Goal: Information Seeking & Learning: Learn about a topic

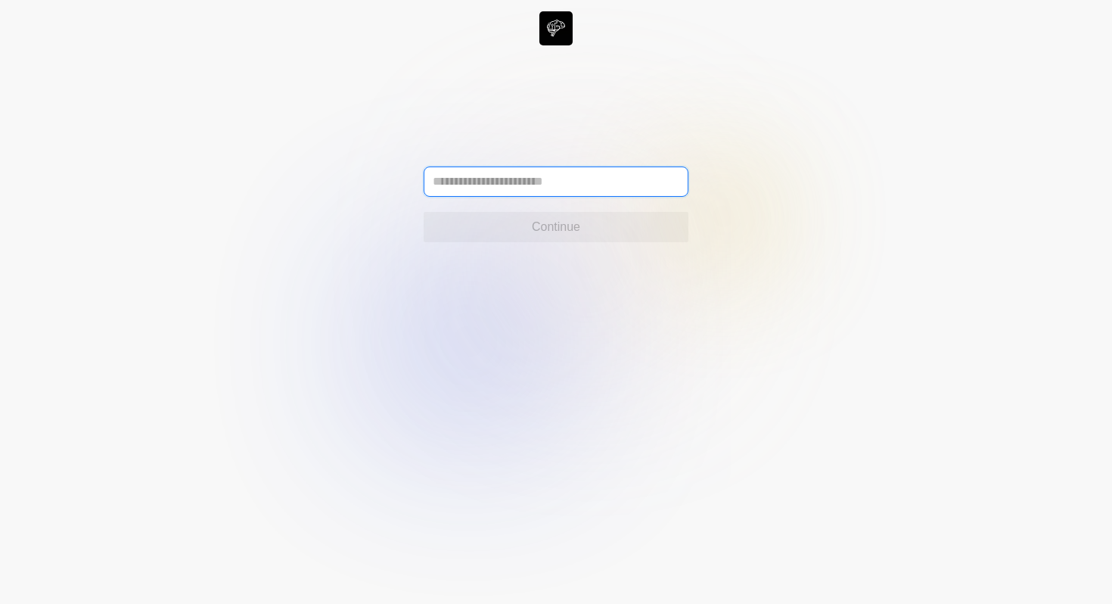
click at [564, 183] on input "text" at bounding box center [556, 181] width 265 height 30
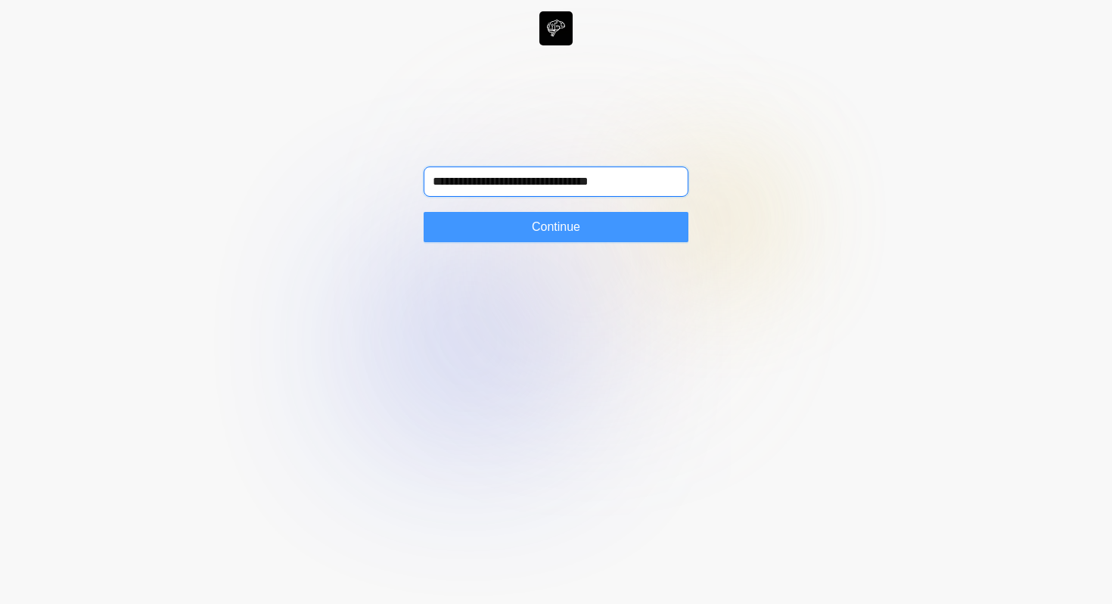
type input "**********"
click at [558, 235] on span "Continue" at bounding box center [556, 227] width 48 height 18
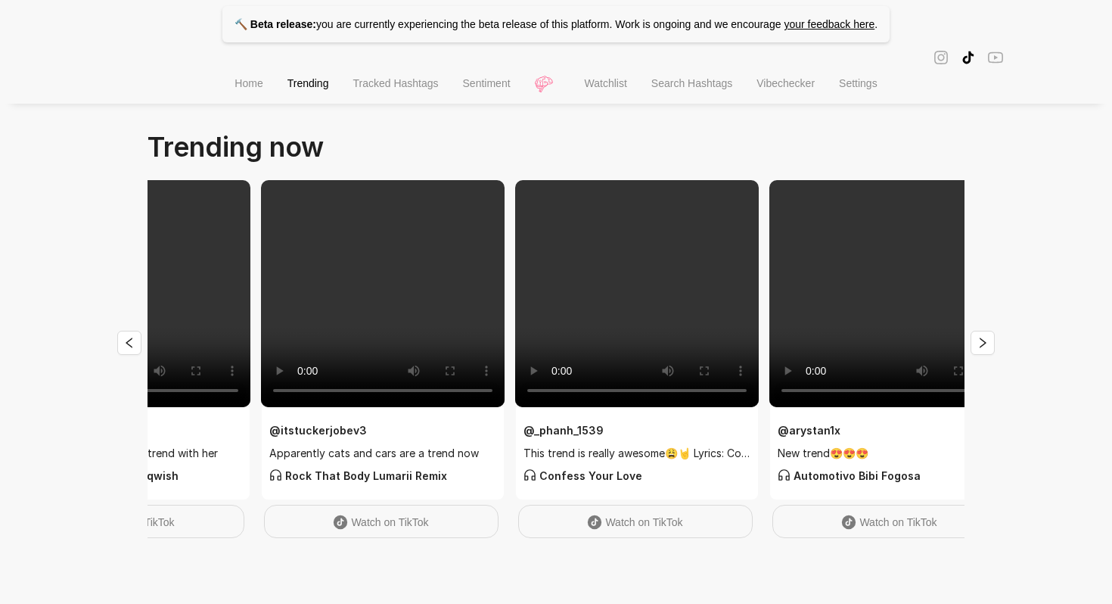
scroll to position [0, 1675]
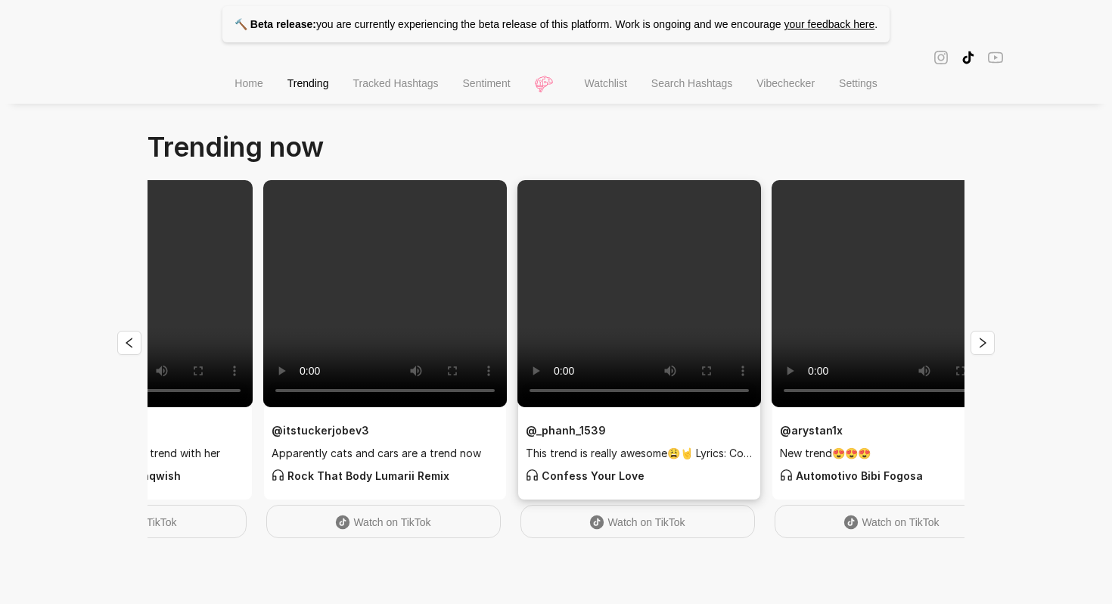
click at [639, 452] on span "This trend is really awesome😩🤘 Lyrics: Confess Your Love✨ |" at bounding box center [639, 453] width 227 height 17
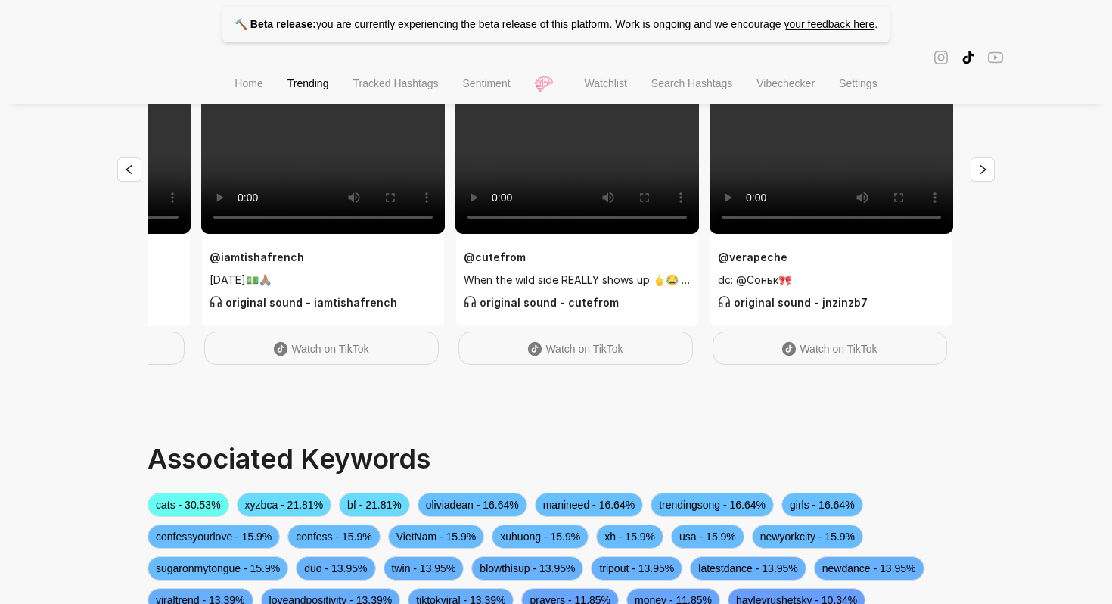
scroll to position [0, 0]
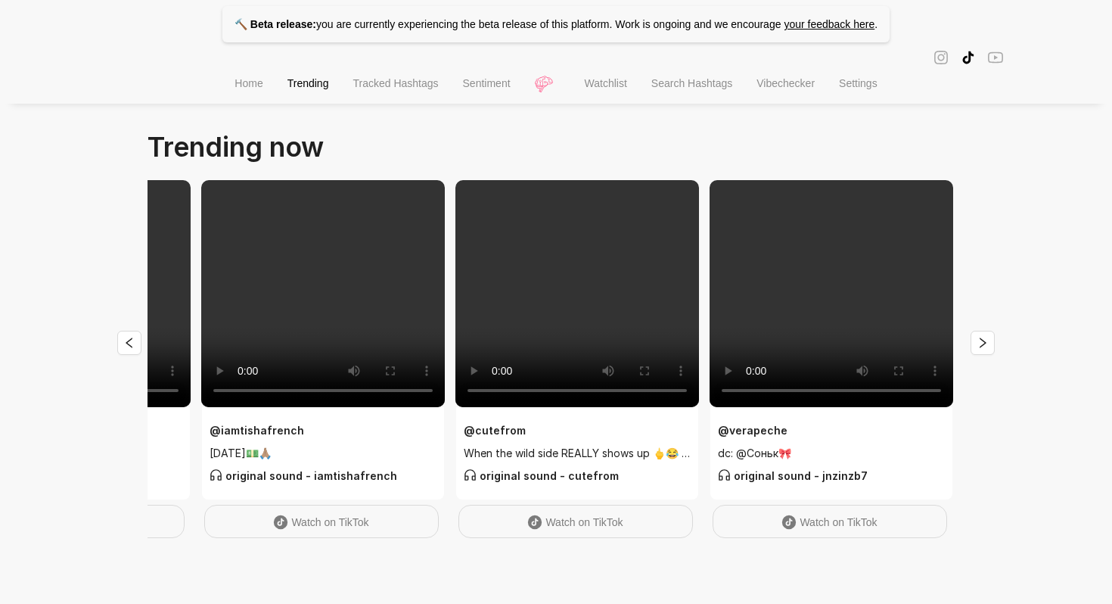
click at [484, 79] on span "Sentiment" at bounding box center [487, 83] width 48 height 12
